Goal: Check status: Check status

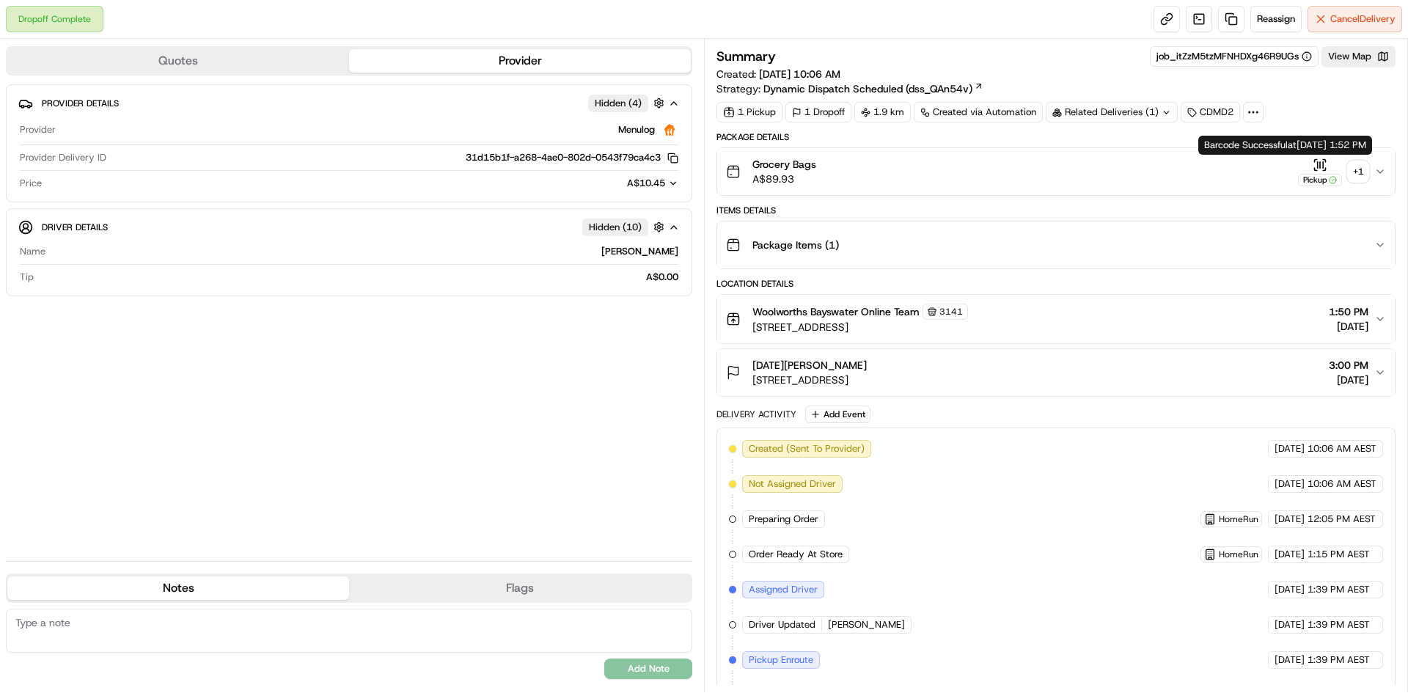
click at [1354, 164] on div "+ 1" at bounding box center [1358, 171] width 21 height 21
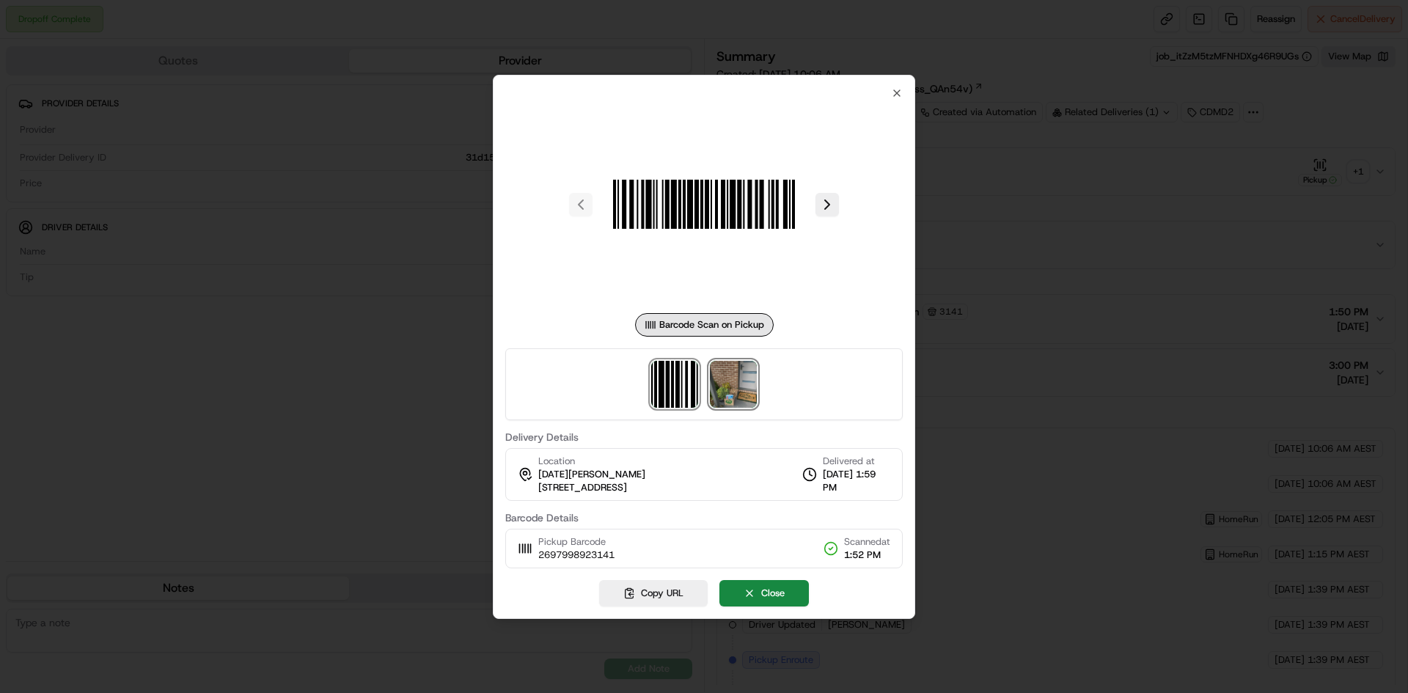
click at [730, 383] on img at bounding box center [733, 384] width 47 height 47
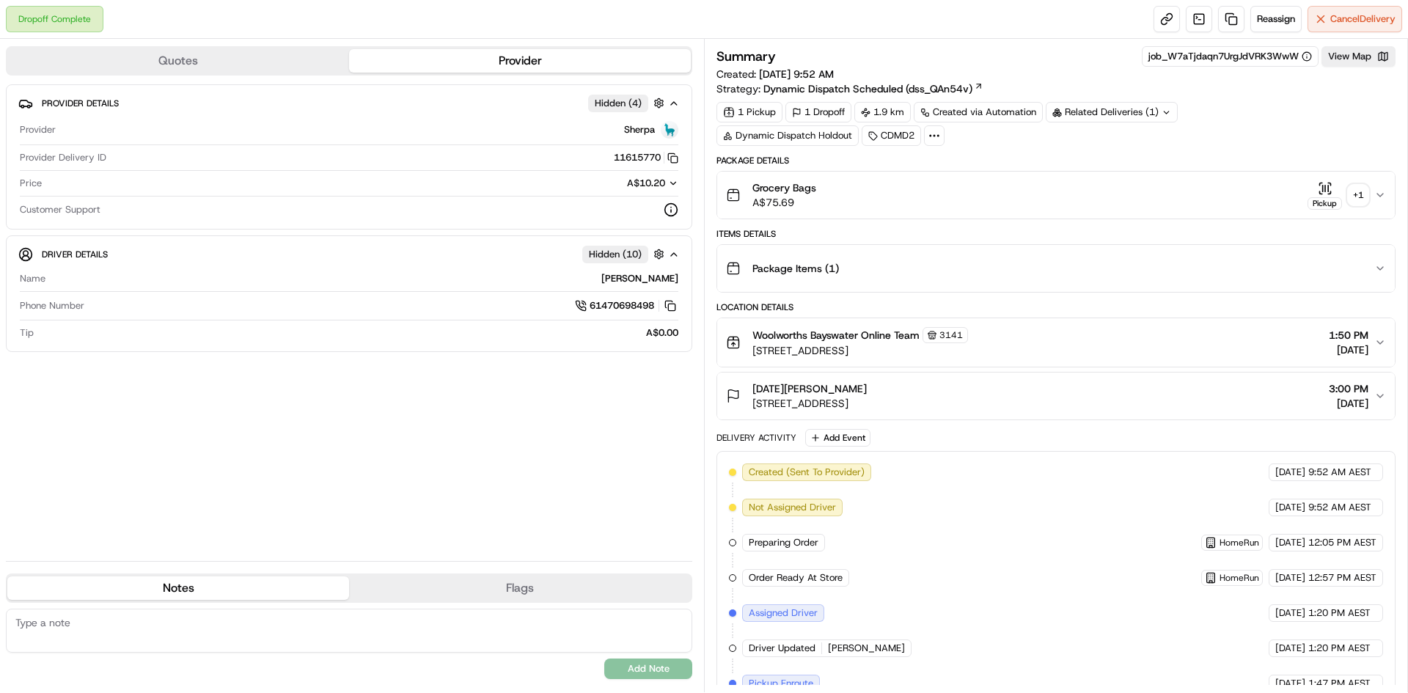
click at [1351, 191] on div "+ 1" at bounding box center [1358, 195] width 21 height 21
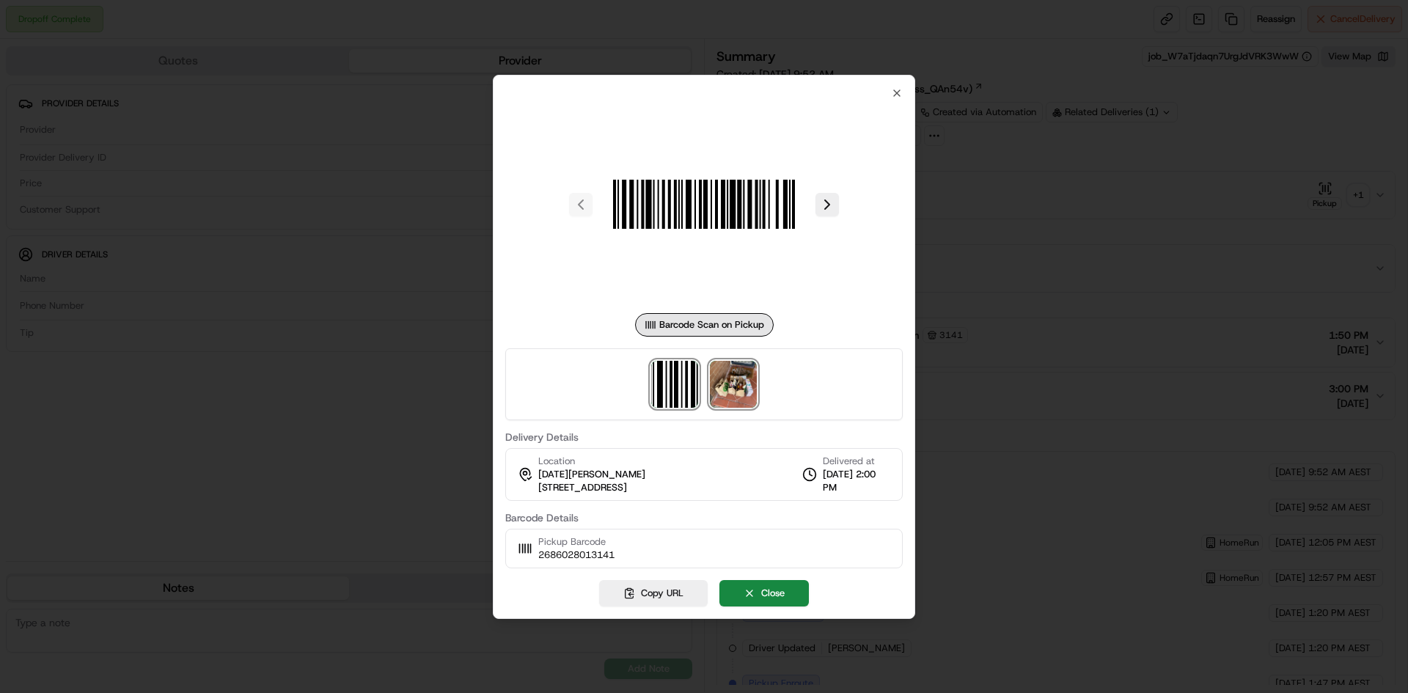
click at [741, 377] on img at bounding box center [733, 384] width 47 height 47
